Goal: Transaction & Acquisition: Book appointment/travel/reservation

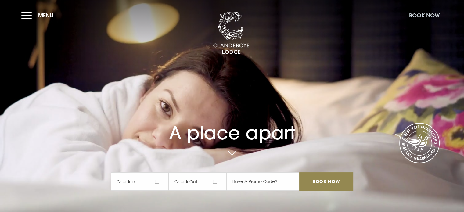
click at [417, 14] on button "Book Now" at bounding box center [424, 15] width 37 height 13
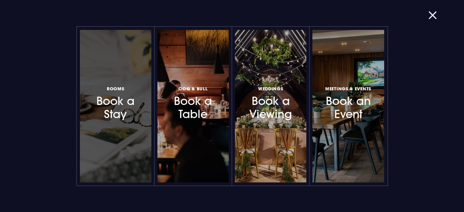
click at [125, 106] on h3 "Rooms Book a Stay" at bounding box center [115, 103] width 53 height 36
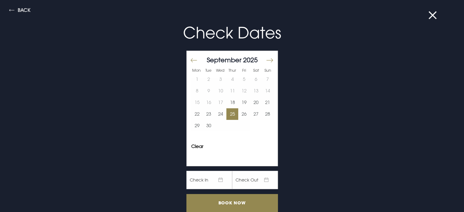
click at [226, 113] on button "25" at bounding box center [232, 114] width 12 height 12
click at [238, 112] on button "26" at bounding box center [244, 114] width 12 height 12
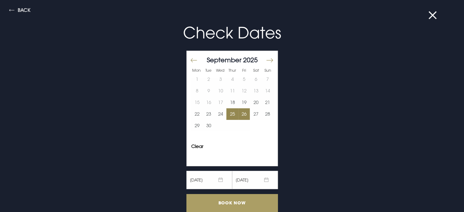
click at [240, 199] on input "Book Now" at bounding box center [231, 203] width 91 height 18
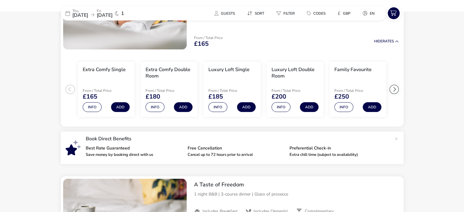
scroll to position [107, 0]
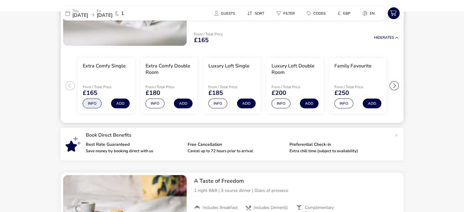
click at [84, 102] on button "Info" at bounding box center [92, 103] width 19 height 10
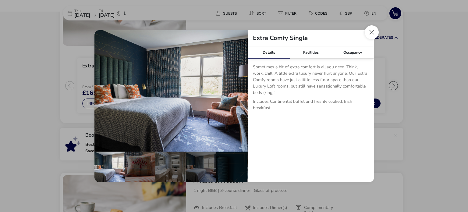
click at [373, 34] on button "Close dialog" at bounding box center [372, 32] width 14 height 14
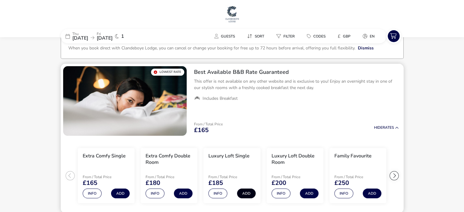
scroll to position [0, 0]
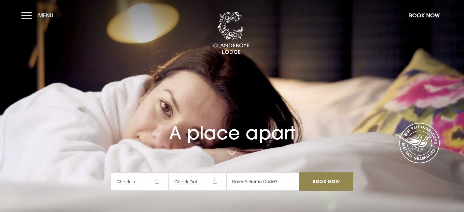
click at [27, 14] on button "Menu" at bounding box center [38, 15] width 35 height 13
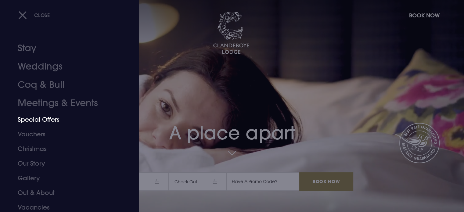
click at [34, 121] on link "Special Offers" at bounding box center [66, 119] width 96 height 15
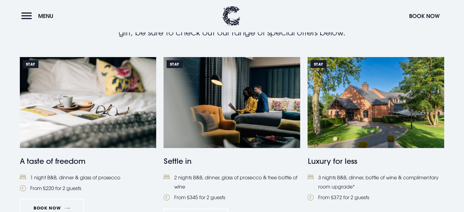
scroll to position [213, 0]
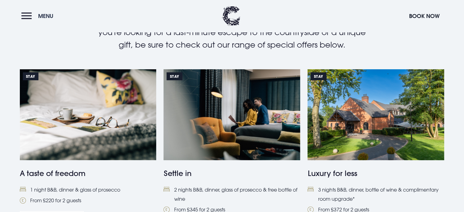
click at [26, 16] on button "Menu" at bounding box center [38, 15] width 35 height 13
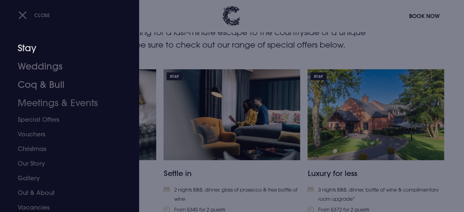
click at [33, 49] on link "Stay" at bounding box center [66, 48] width 96 height 18
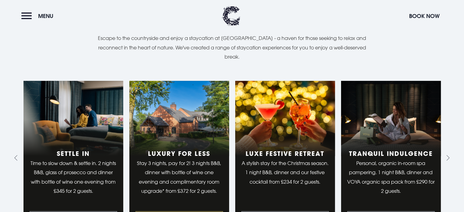
scroll to position [427, 0]
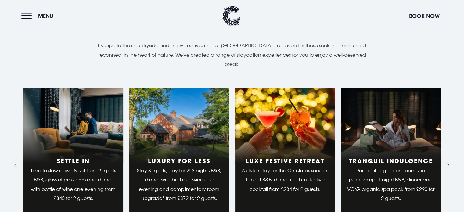
click at [448, 164] on icon "Next slide" at bounding box center [446, 165] width 6 height 6
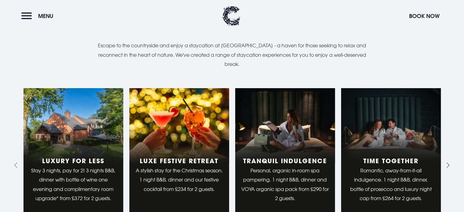
click at [448, 164] on icon "Next slide" at bounding box center [446, 165] width 6 height 6
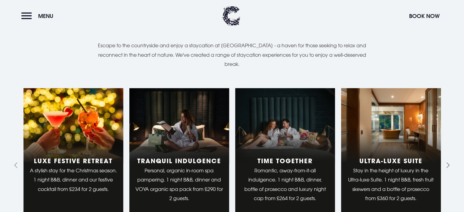
click at [448, 164] on icon "Next slide" at bounding box center [446, 165] width 6 height 6
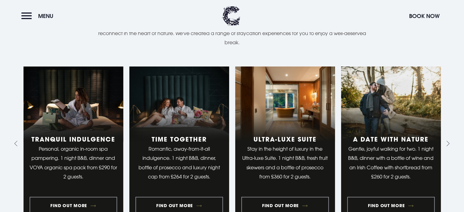
scroll to position [488, 0]
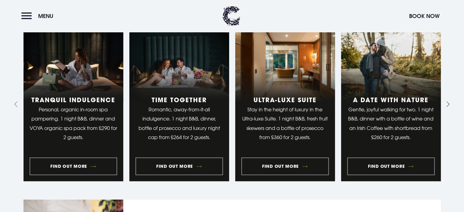
click at [449, 104] on button "Next slide" at bounding box center [447, 104] width 10 height 10
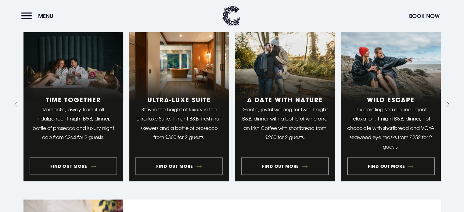
click at [449, 104] on button "Next slide" at bounding box center [447, 104] width 10 height 10
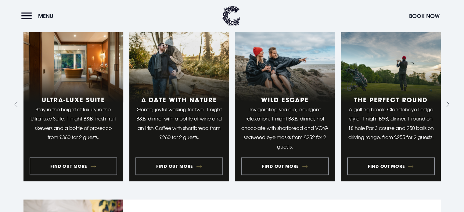
click at [447, 104] on icon "Next slide" at bounding box center [446, 104] width 6 height 6
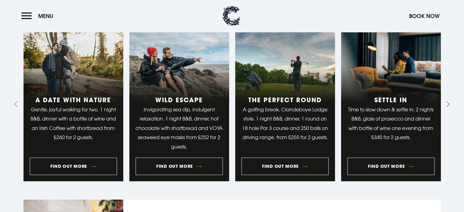
click at [446, 103] on icon "Next slide" at bounding box center [446, 104] width 6 height 6
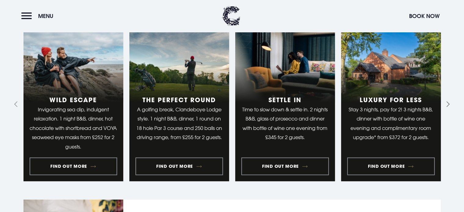
click at [446, 103] on icon "Next slide" at bounding box center [446, 104] width 6 height 6
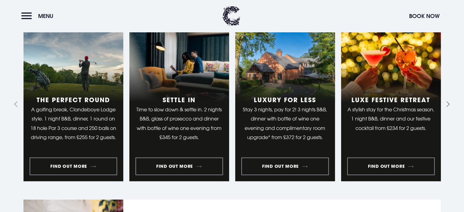
click at [446, 103] on icon "Go to first slide" at bounding box center [446, 104] width 6 height 6
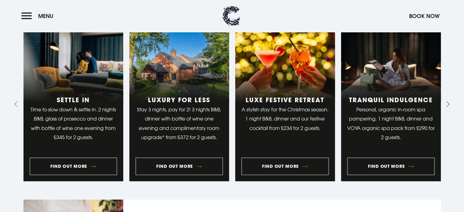
click at [446, 103] on icon "Next slide" at bounding box center [446, 104] width 6 height 6
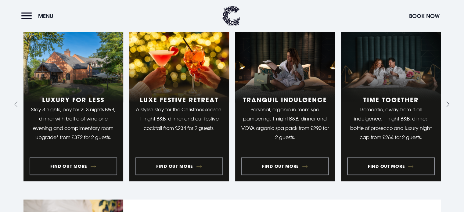
click at [446, 103] on icon "Next slide" at bounding box center [446, 104] width 6 height 6
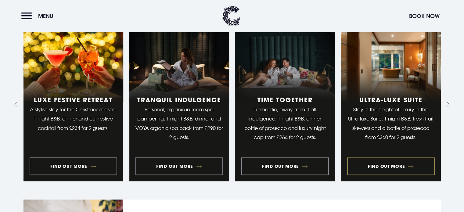
click at [439, 108] on link "6 of 9" at bounding box center [391, 104] width 100 height 154
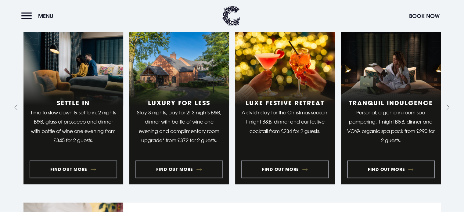
scroll to position [488, 0]
